Goal: Navigation & Orientation: Find specific page/section

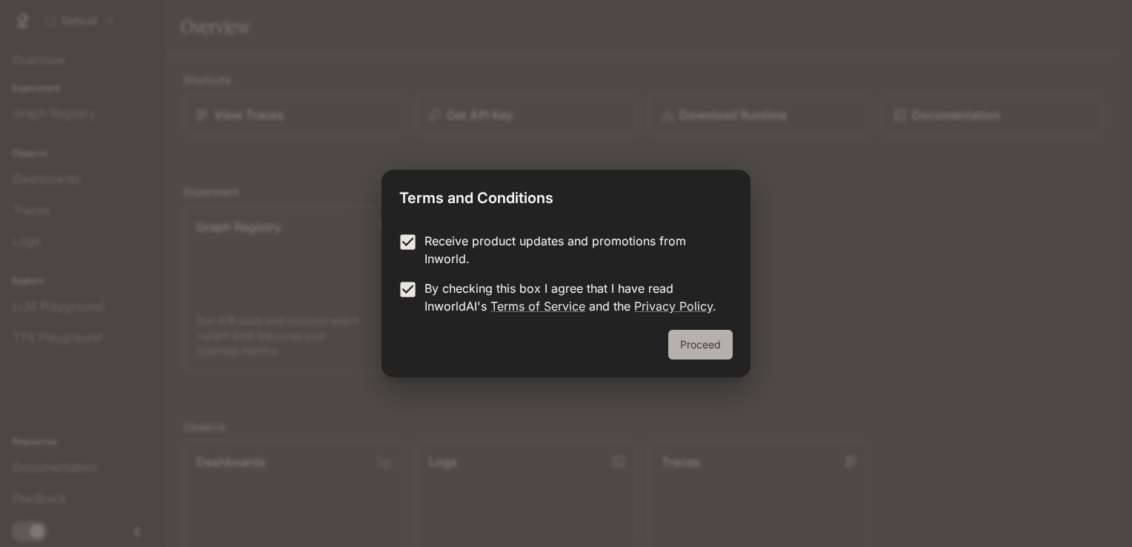
click at [687, 351] on button "Proceed" at bounding box center [700, 345] width 64 height 30
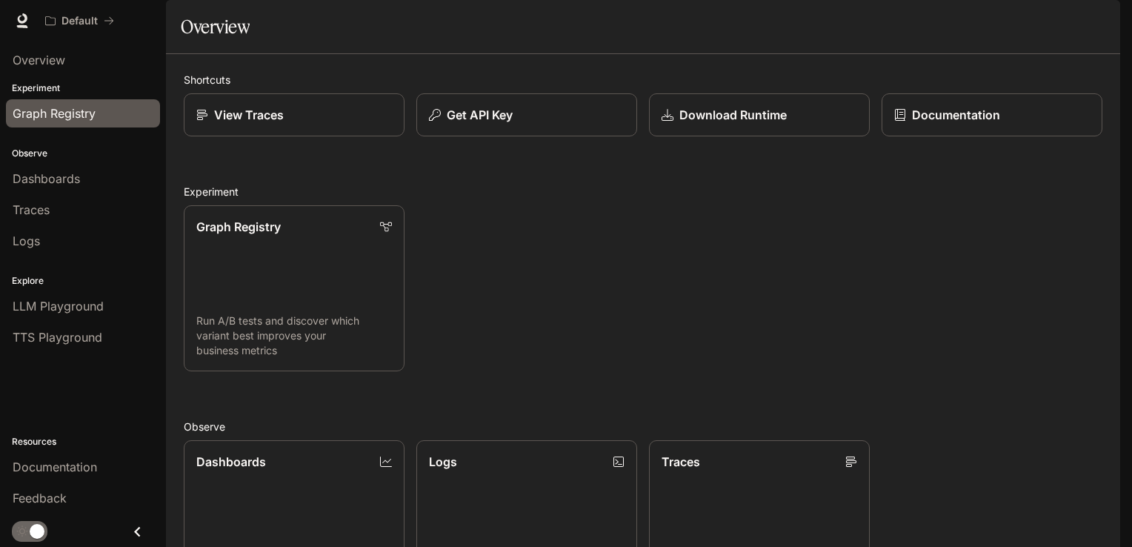
click at [104, 121] on div "Graph Registry" at bounding box center [83, 113] width 141 height 18
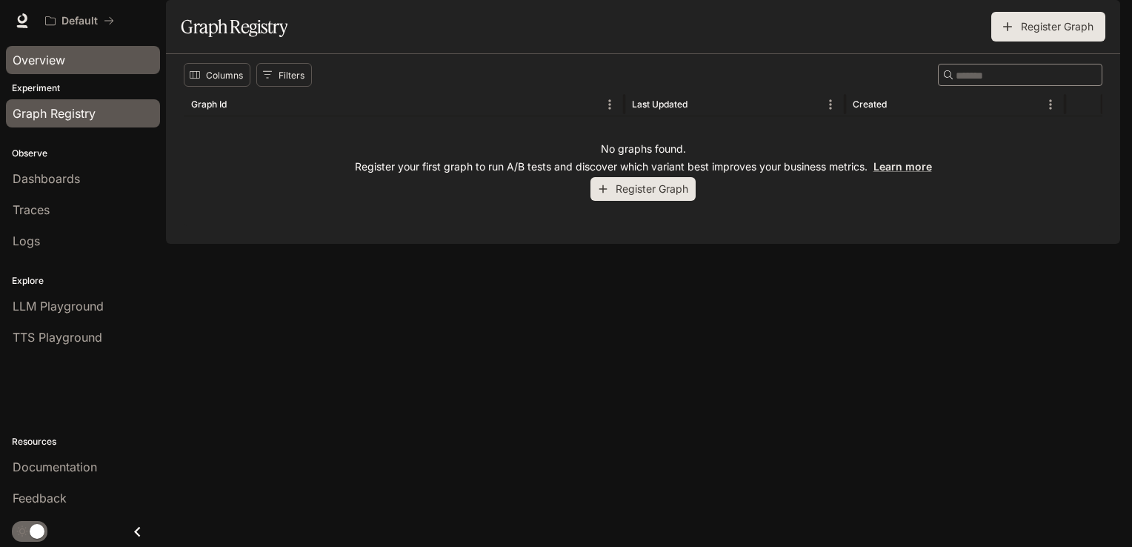
click at [89, 65] on div "Overview" at bounding box center [83, 60] width 141 height 18
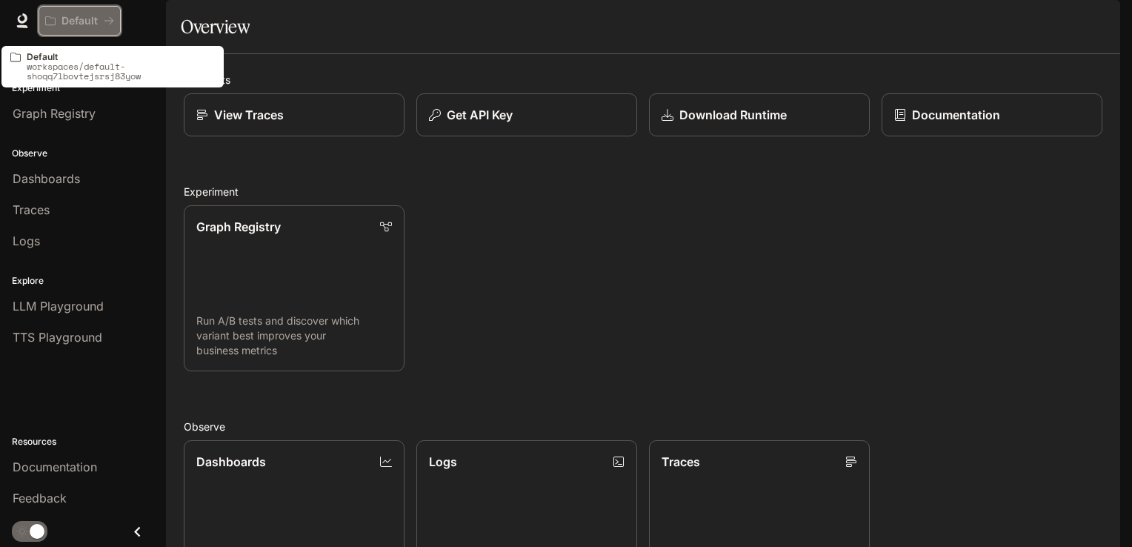
click at [79, 27] on button "Default" at bounding box center [80, 21] width 82 height 30
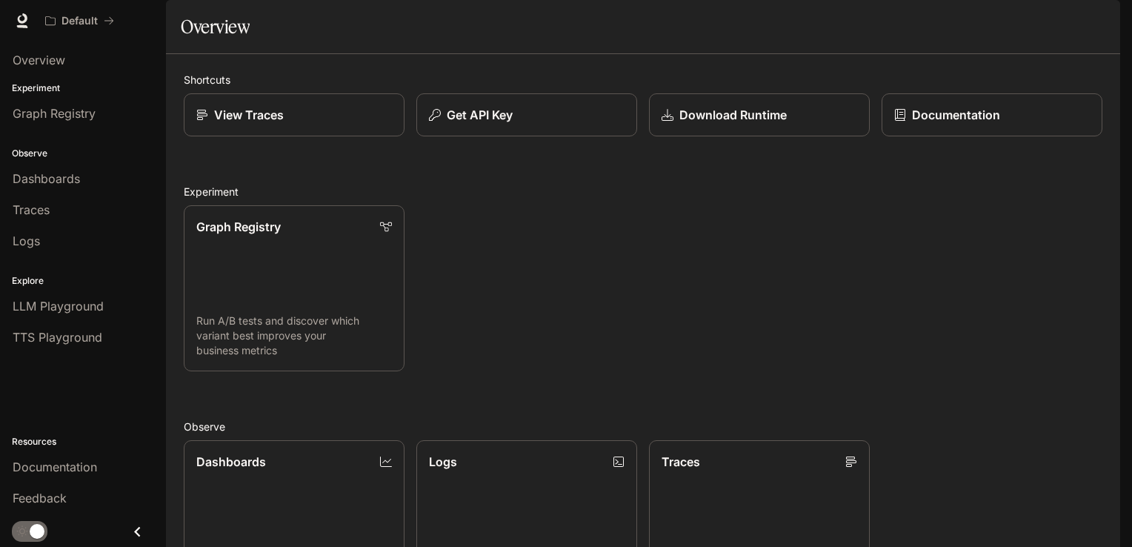
scroll to position [358, 0]
